Goal: Task Accomplishment & Management: Manage account settings

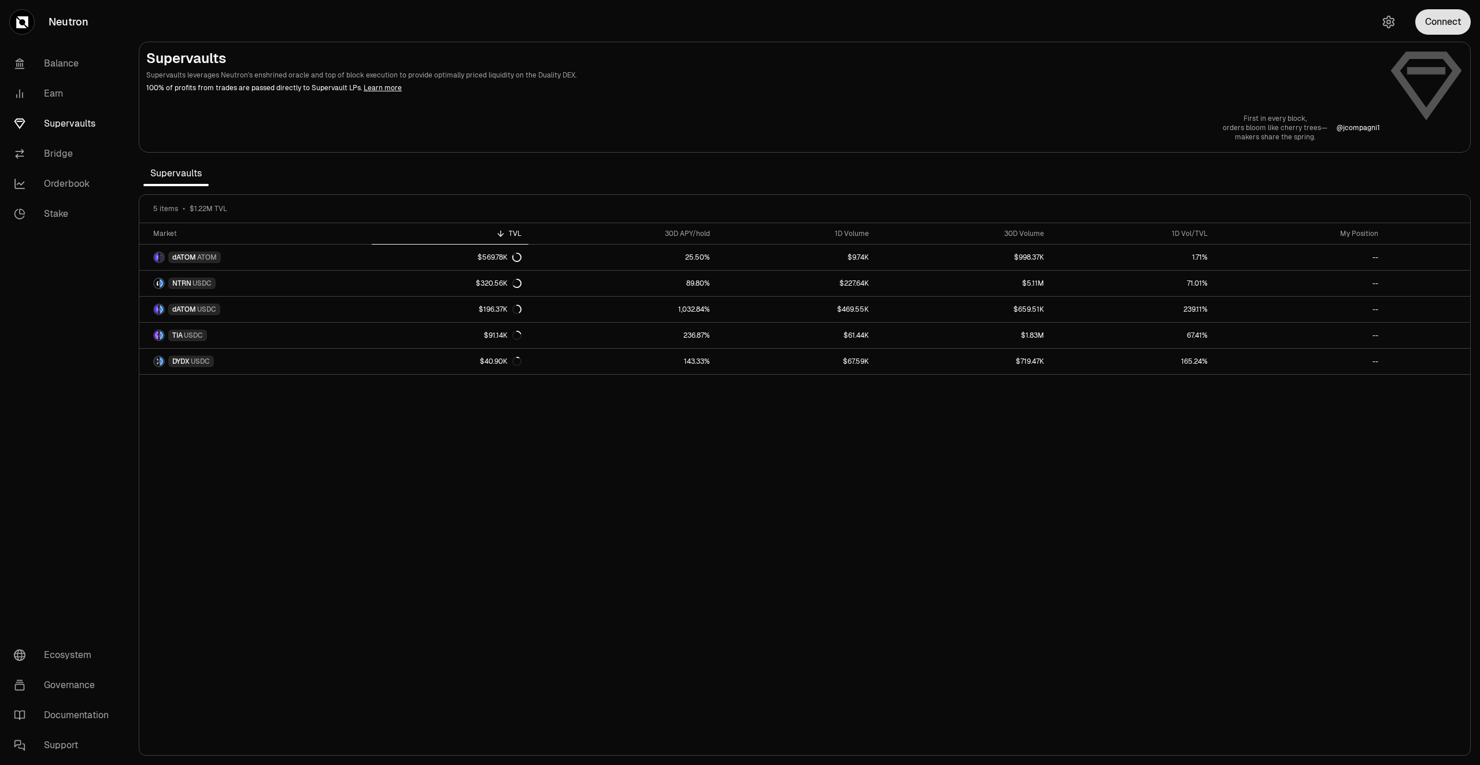
click at [1427, 28] on button "Connect" at bounding box center [1442, 21] width 55 height 25
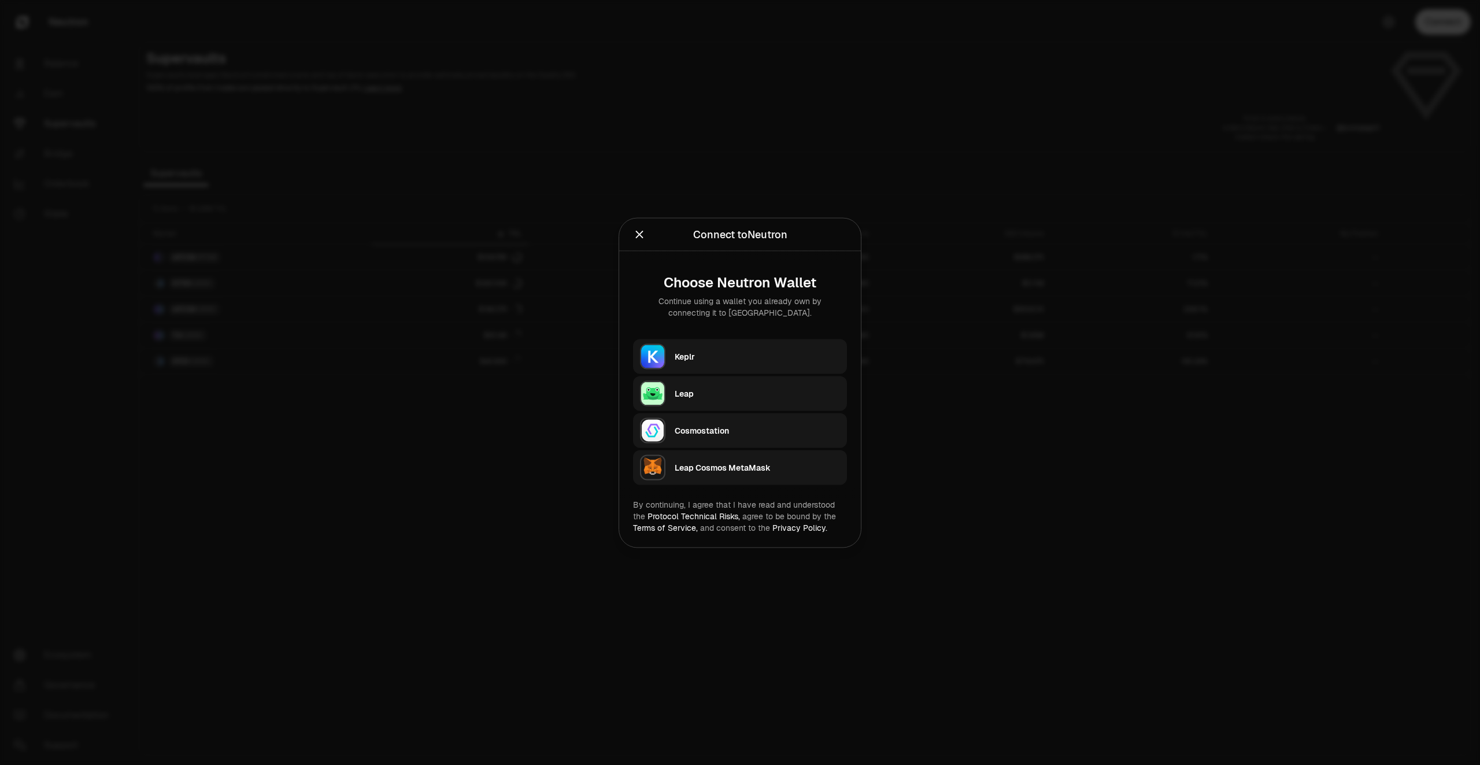
click at [685, 351] on div "Keplr" at bounding box center [756, 356] width 165 height 12
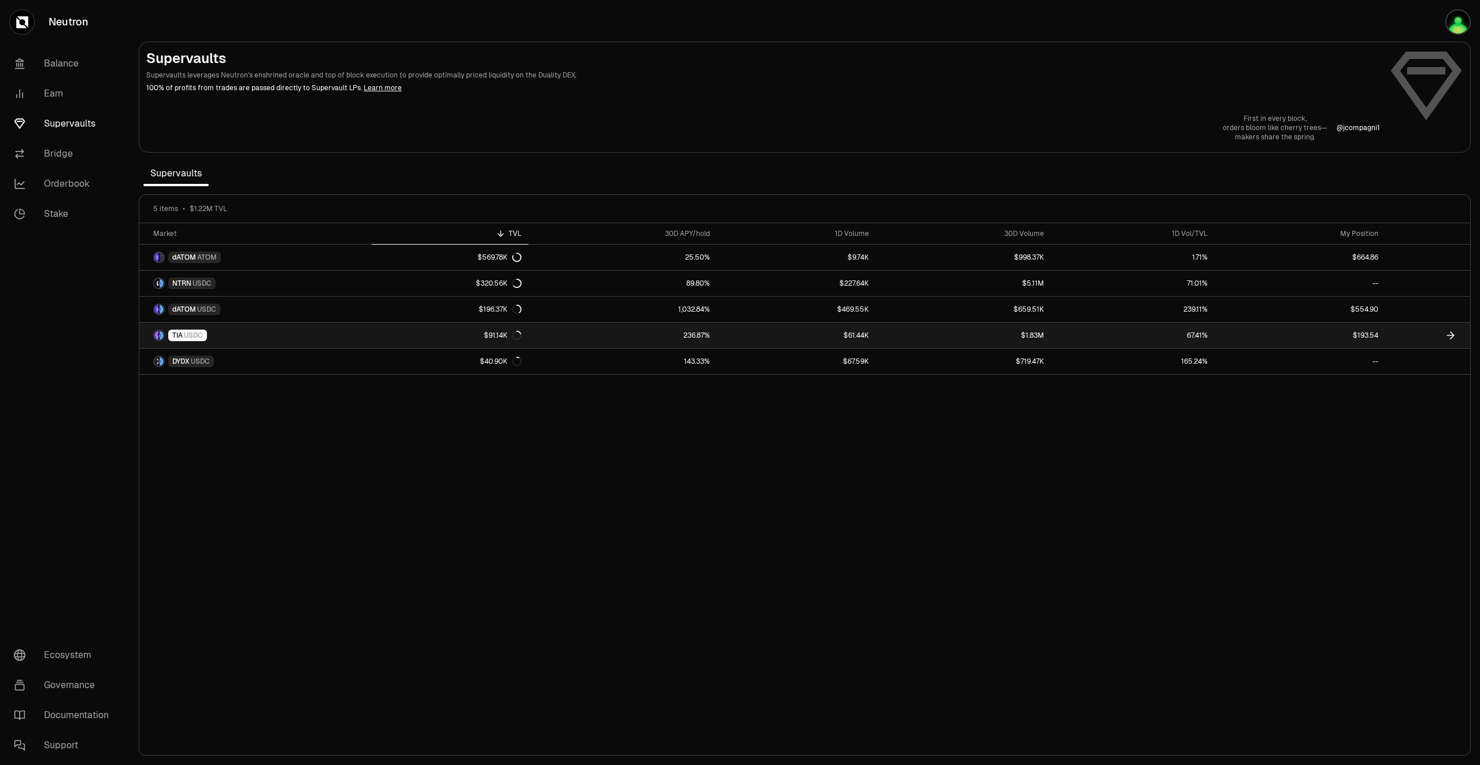
click at [1399, 332] on link at bounding box center [1427, 334] width 85 height 25
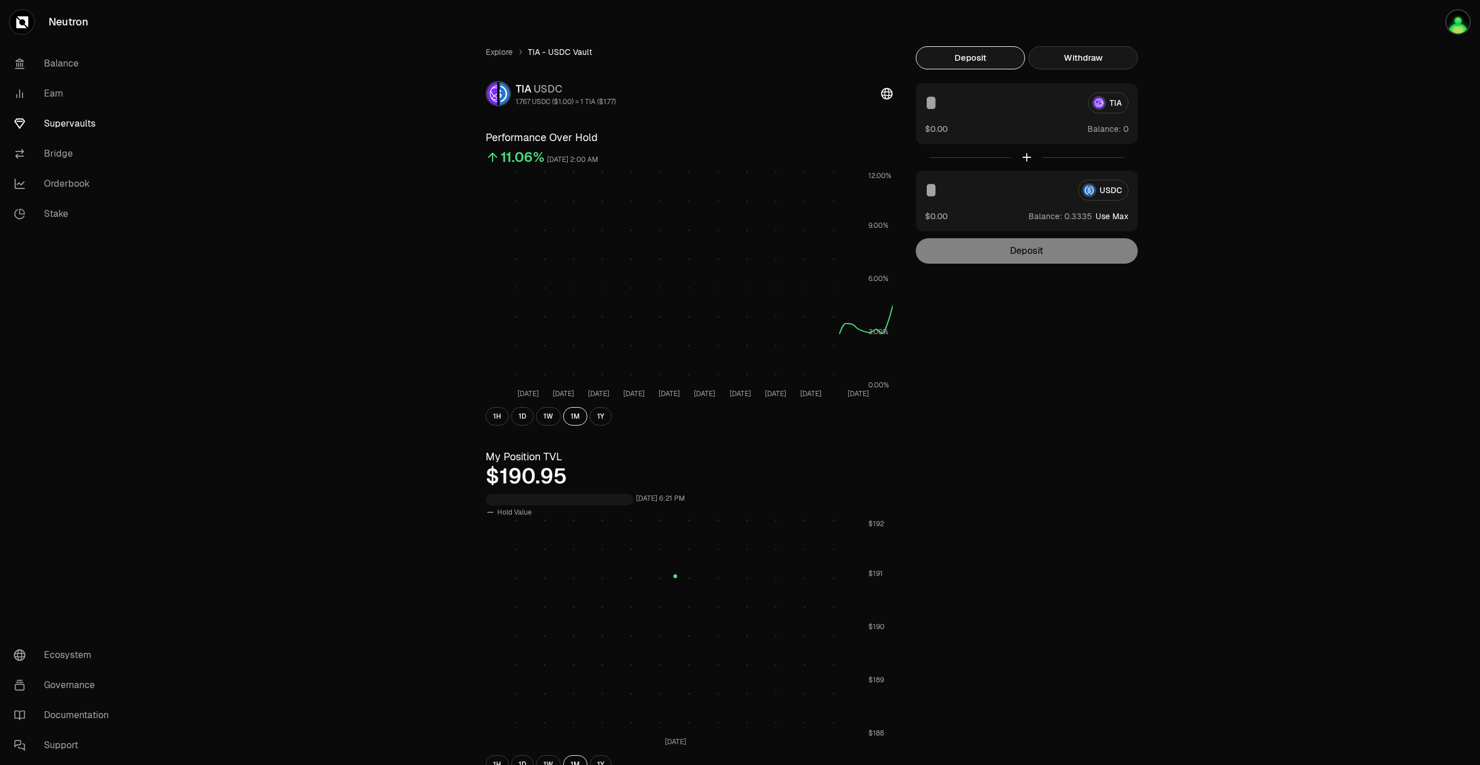
click at [1104, 52] on button "Withdraw" at bounding box center [1082, 57] width 109 height 23
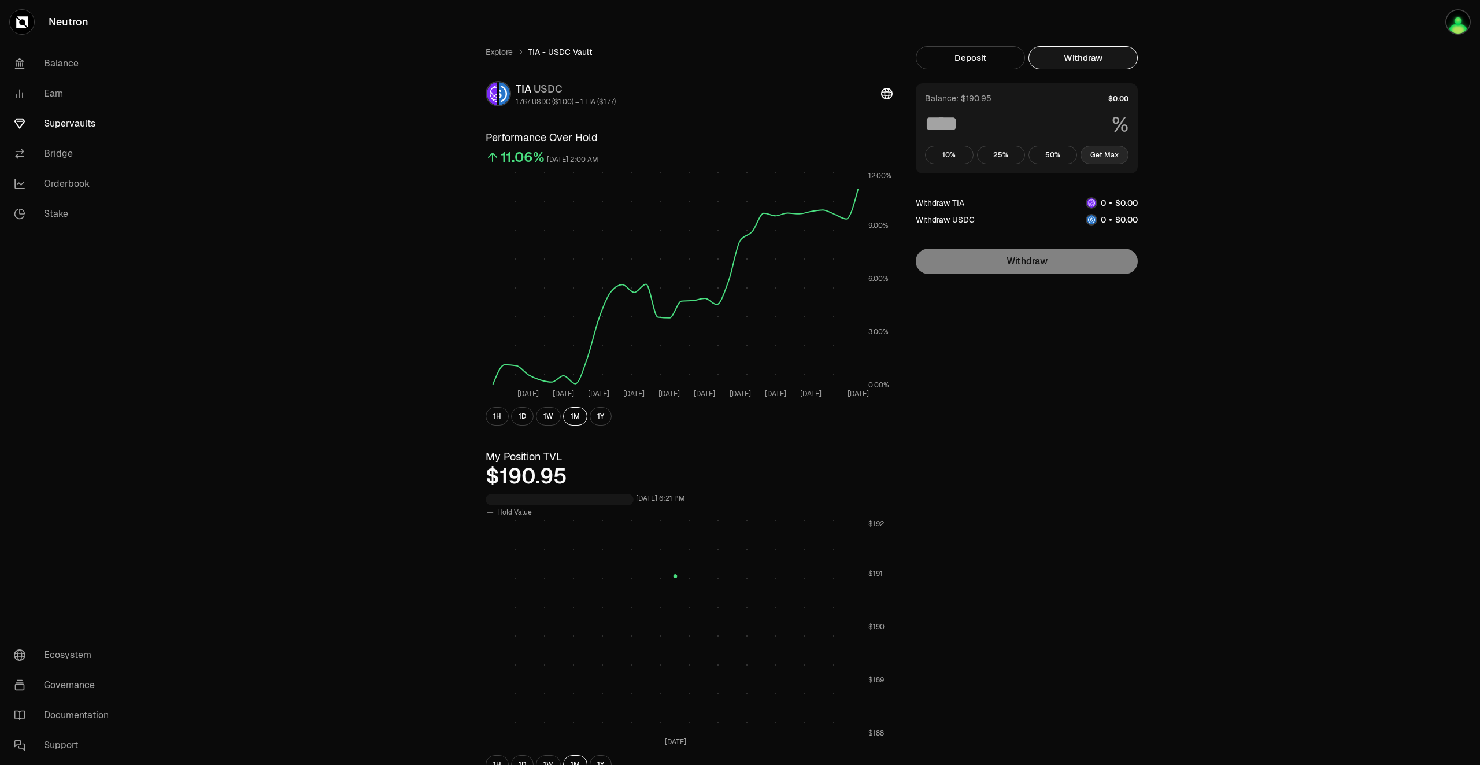
click at [1097, 154] on button "Get Max" at bounding box center [1104, 155] width 49 height 18
type input "***"
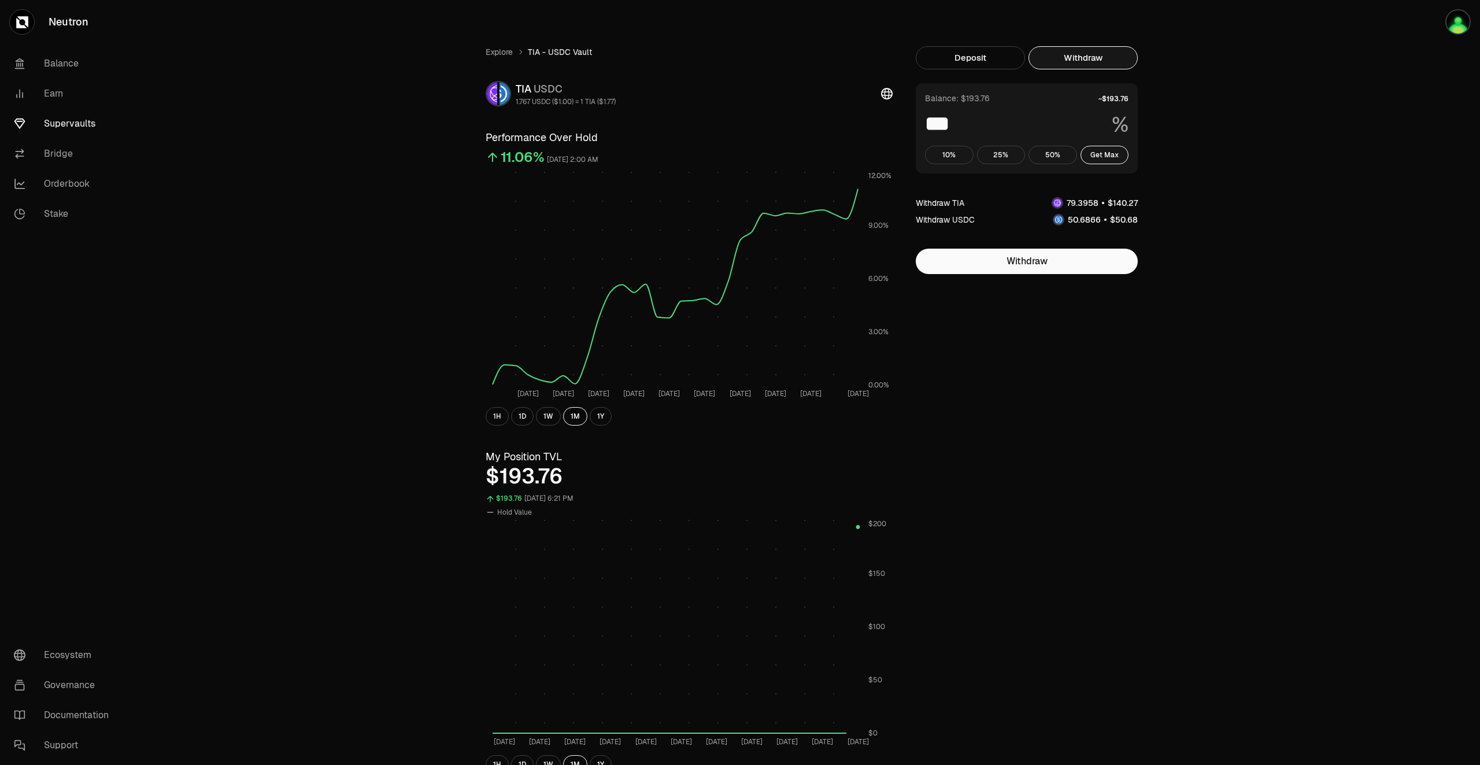
click at [49, 117] on link "Supervaults" at bounding box center [65, 124] width 120 height 30
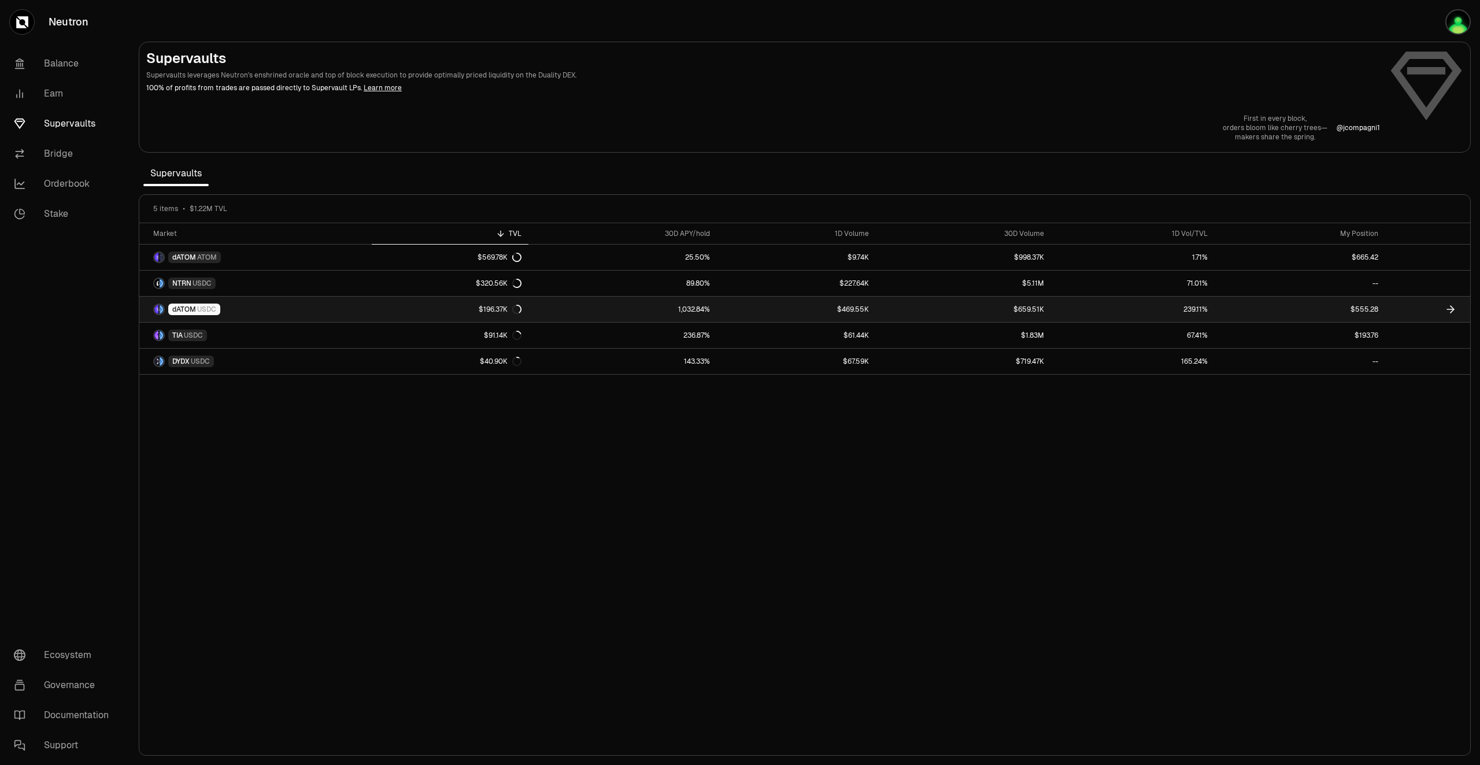
click at [1430, 305] on link at bounding box center [1427, 308] width 85 height 25
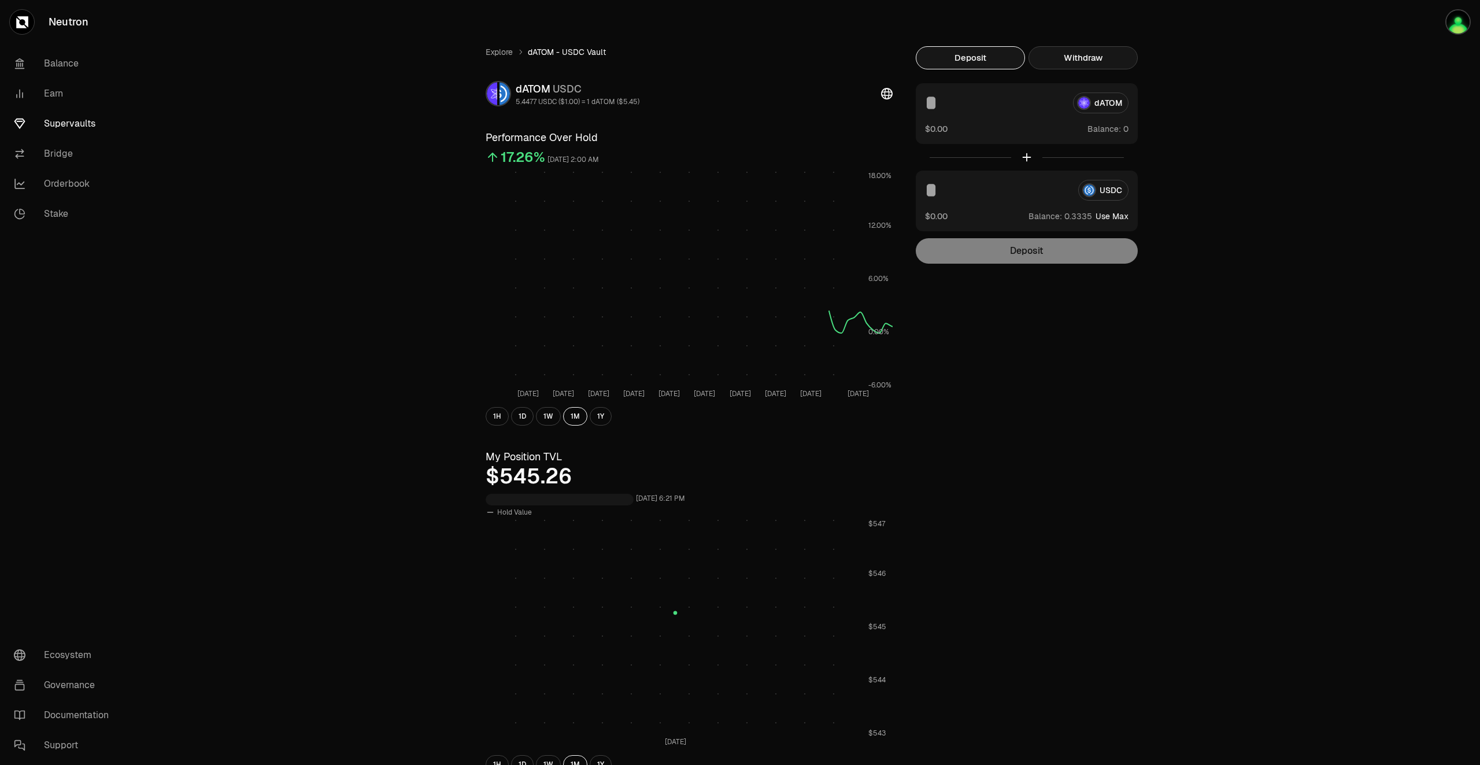
click at [1099, 64] on button "Withdraw" at bounding box center [1082, 57] width 109 height 23
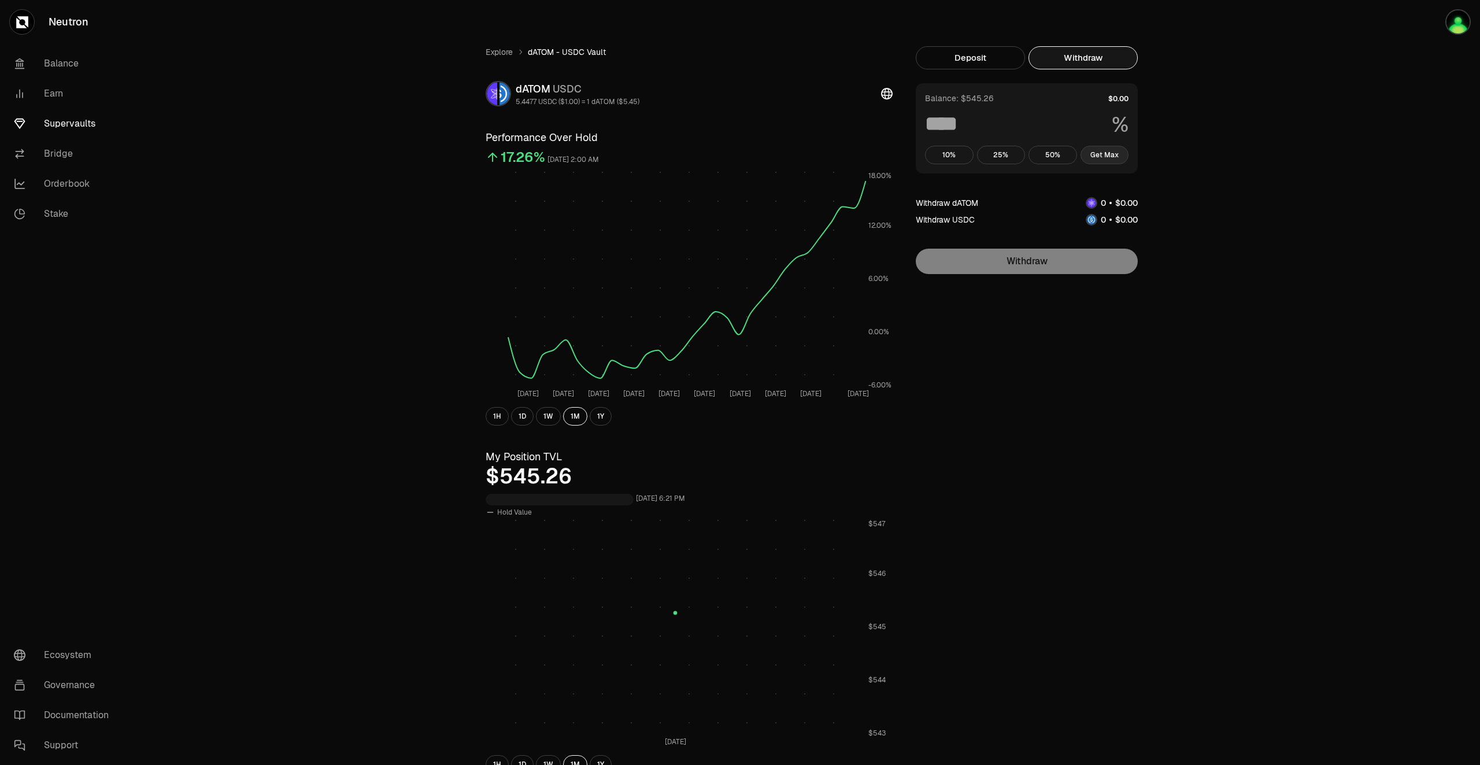
click at [1111, 162] on button "Get Max" at bounding box center [1104, 155] width 49 height 18
type input "***"
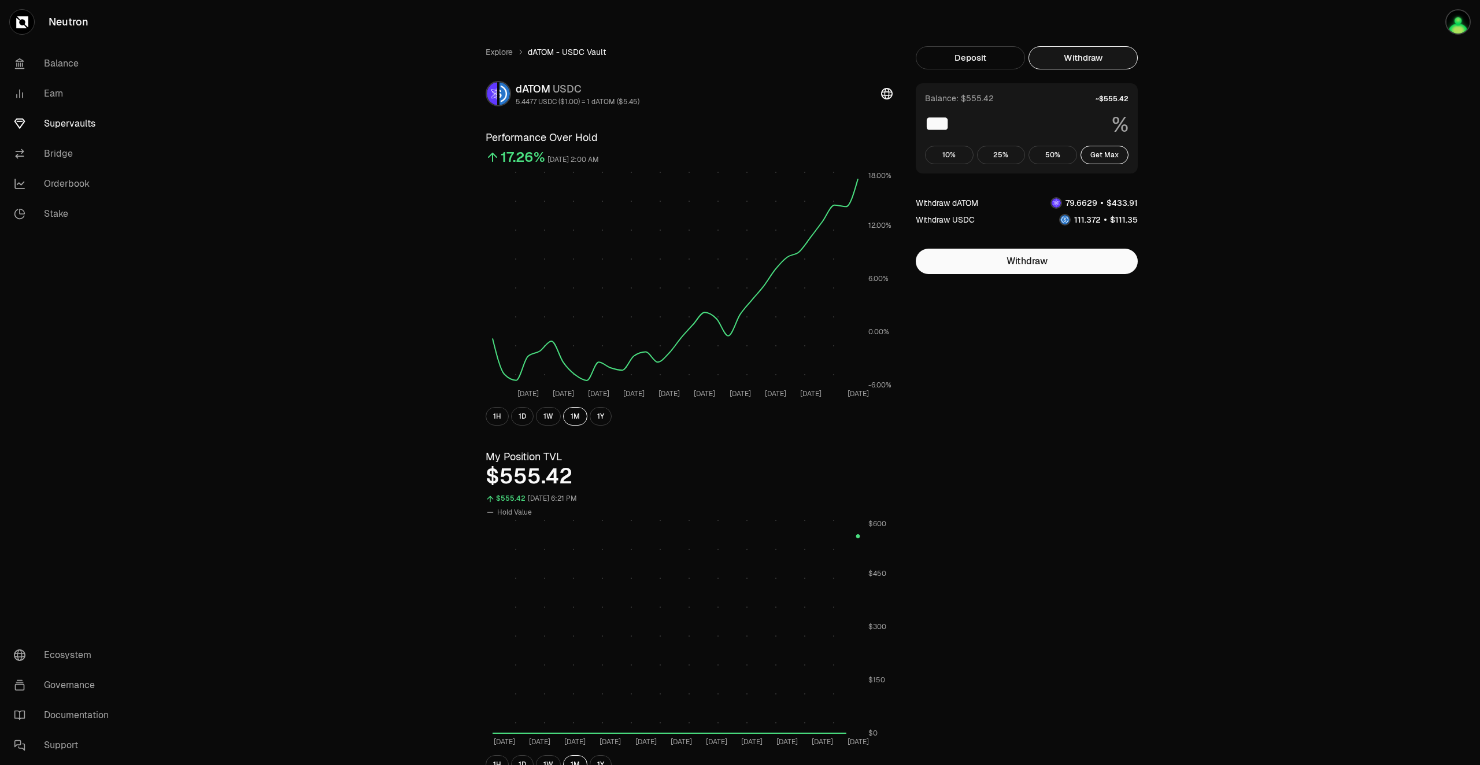
click at [77, 122] on link "Supervaults" at bounding box center [65, 124] width 120 height 30
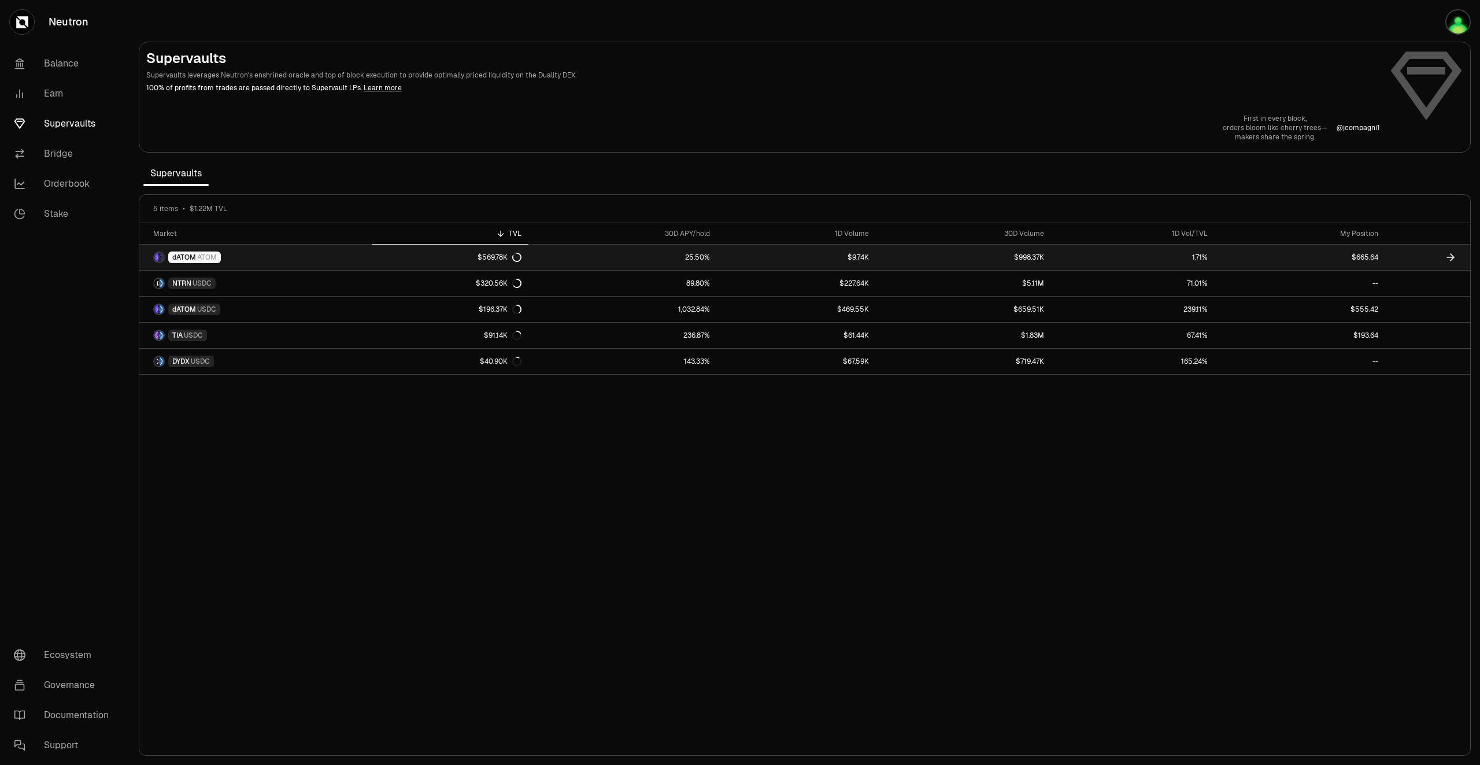
click at [1363, 253] on link "$665.64" at bounding box center [1299, 256] width 170 height 25
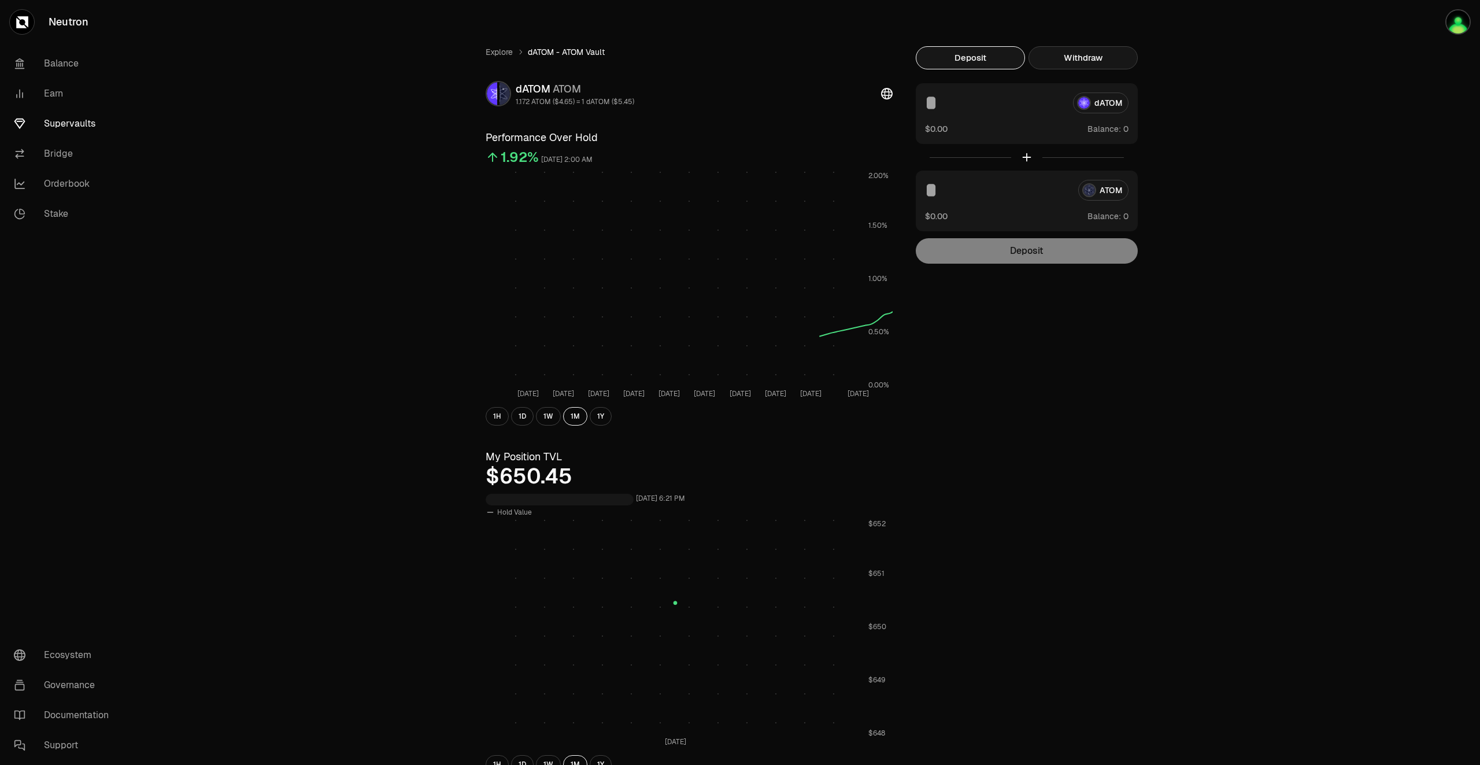
click at [1106, 61] on button "Withdraw" at bounding box center [1082, 57] width 109 height 23
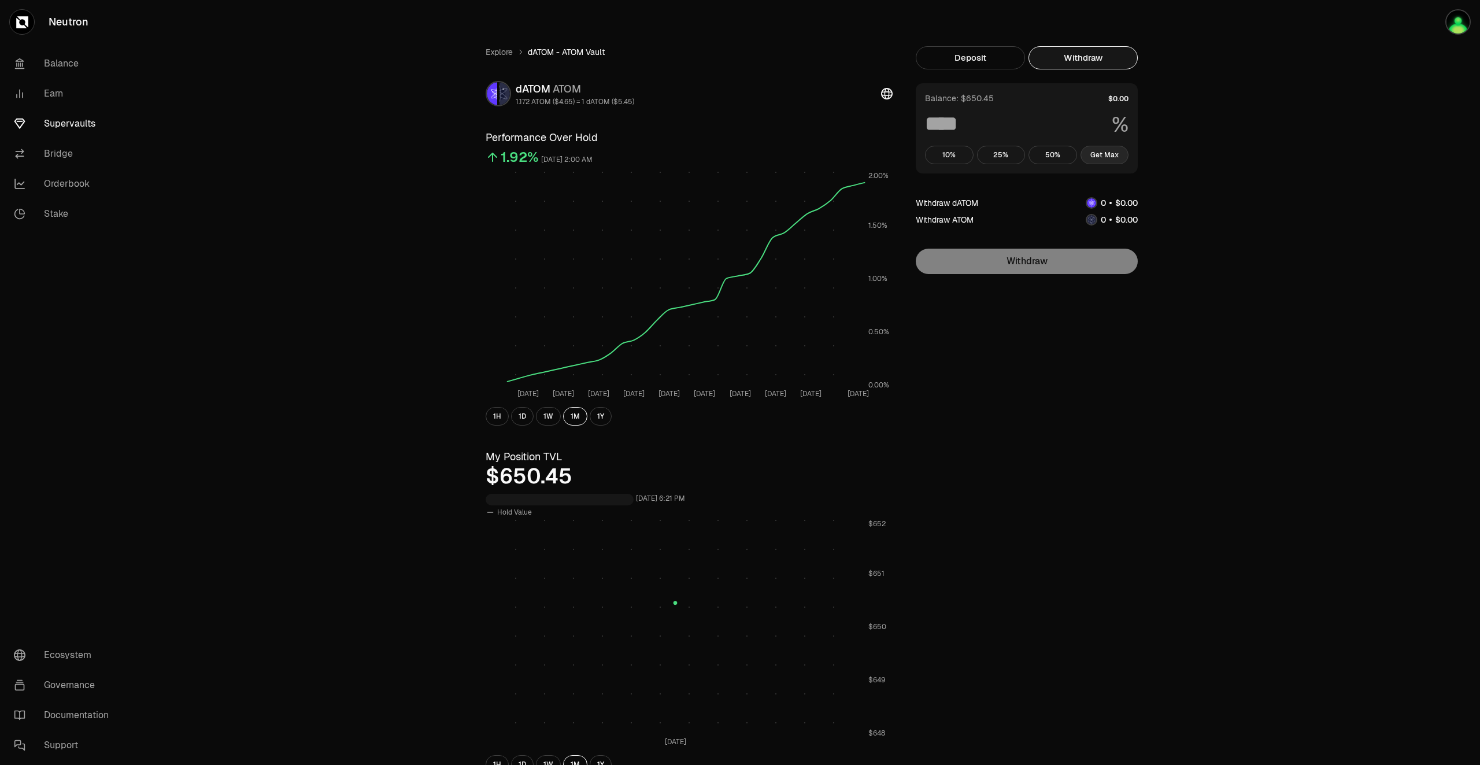
click at [1108, 153] on button "Get Max" at bounding box center [1104, 155] width 49 height 18
type input "***"
